Goal: Task Accomplishment & Management: Complete application form

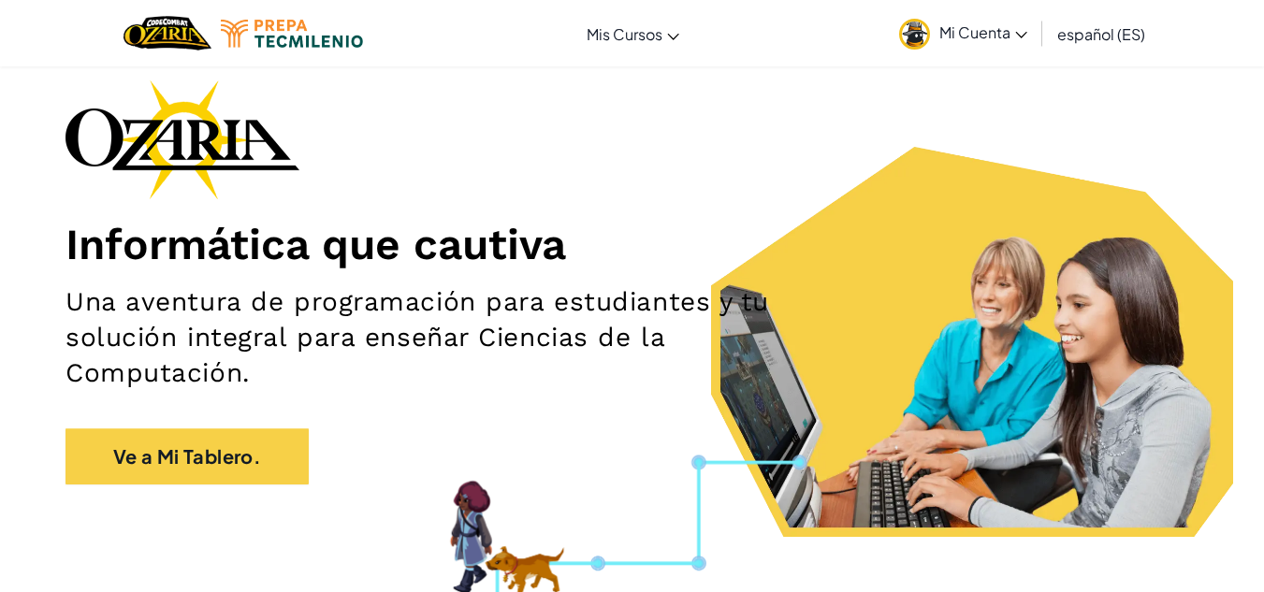
scroll to position [84, 0]
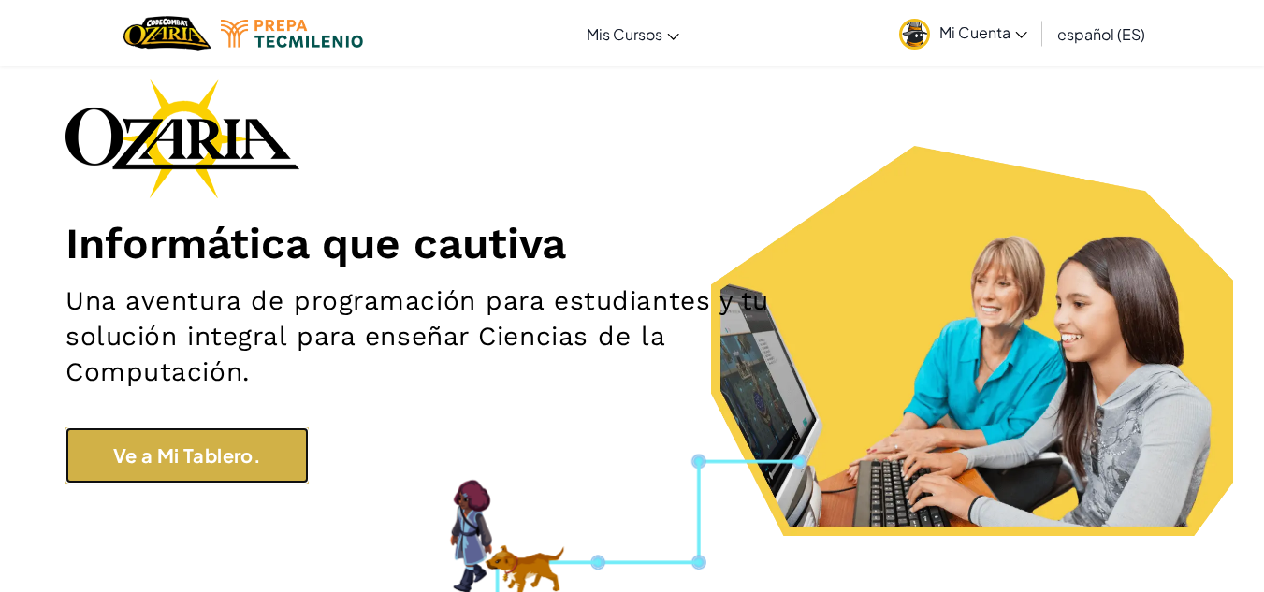
click at [151, 476] on link "Ve a Mi Tablero." at bounding box center [187, 456] width 243 height 56
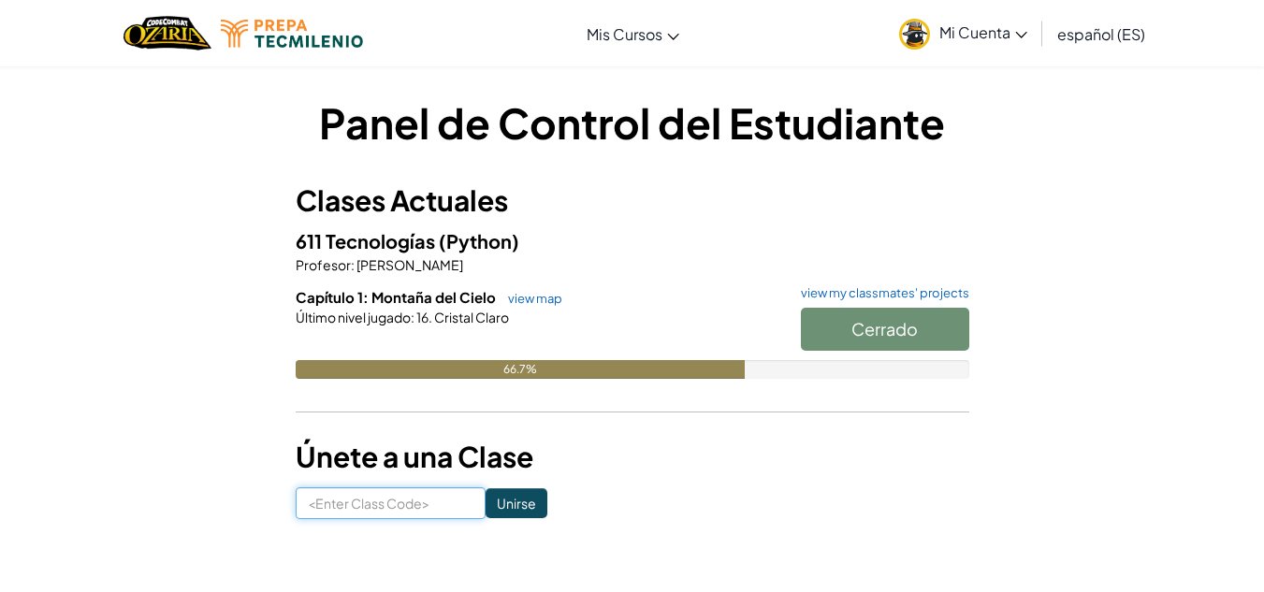
click at [399, 511] on input at bounding box center [391, 504] width 190 height 32
type input "ShapeStoneMean"
click at [493, 502] on input "Unirse" at bounding box center [517, 504] width 62 height 30
click at [391, 511] on input at bounding box center [391, 504] width 190 height 32
type input "ShapeStoneMean"
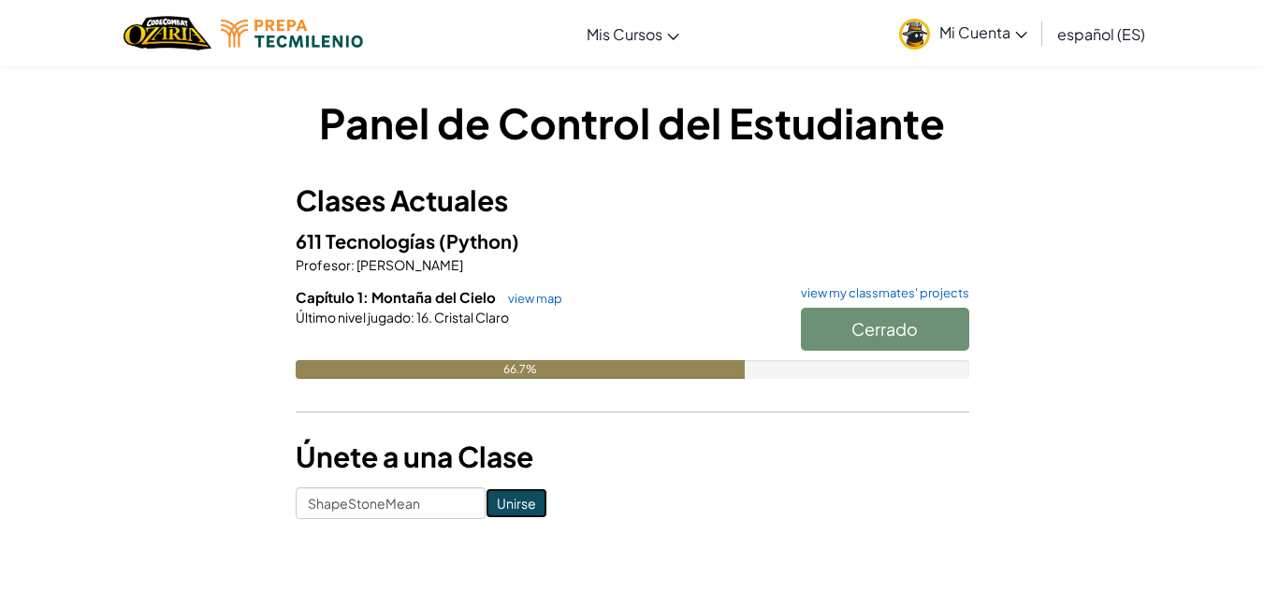
click at [487, 511] on input "Unirse" at bounding box center [517, 504] width 62 height 30
